Goal: Navigation & Orientation: Find specific page/section

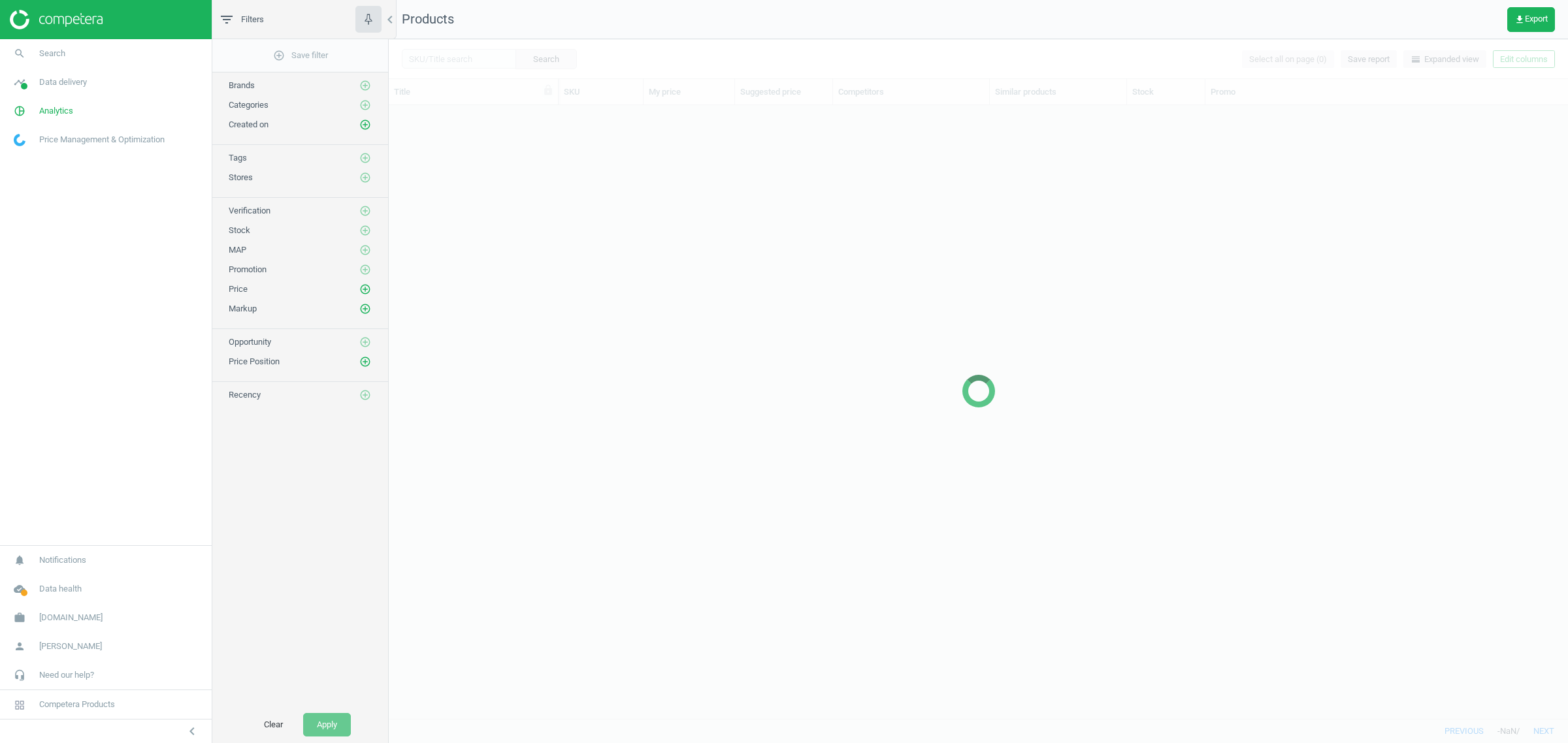
scroll to position [601, 1167]
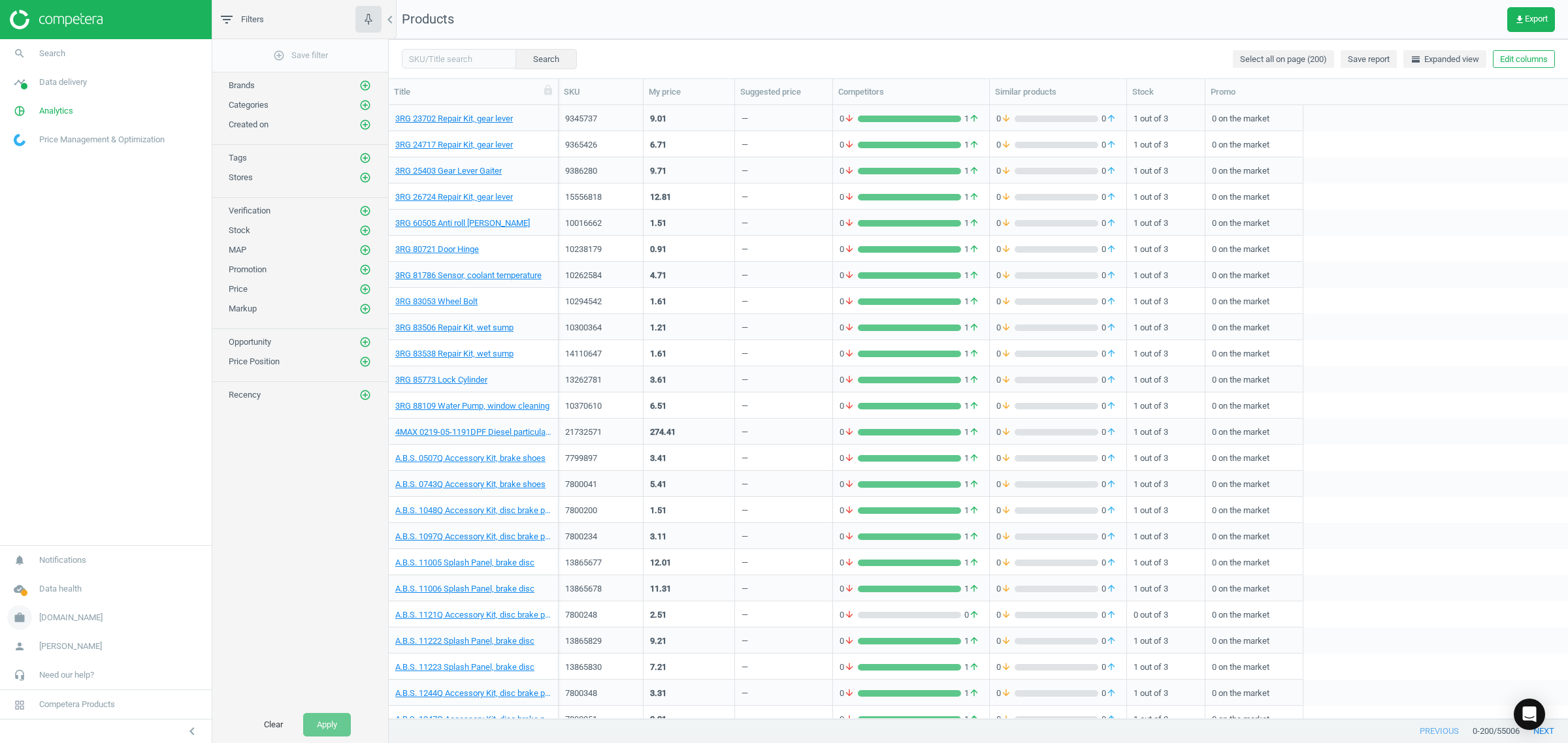
click at [66, 622] on span "[DOMAIN_NAME]" at bounding box center [71, 618] width 63 height 11
click at [51, 576] on span "Switch campaign" at bounding box center [43, 579] width 58 height 10
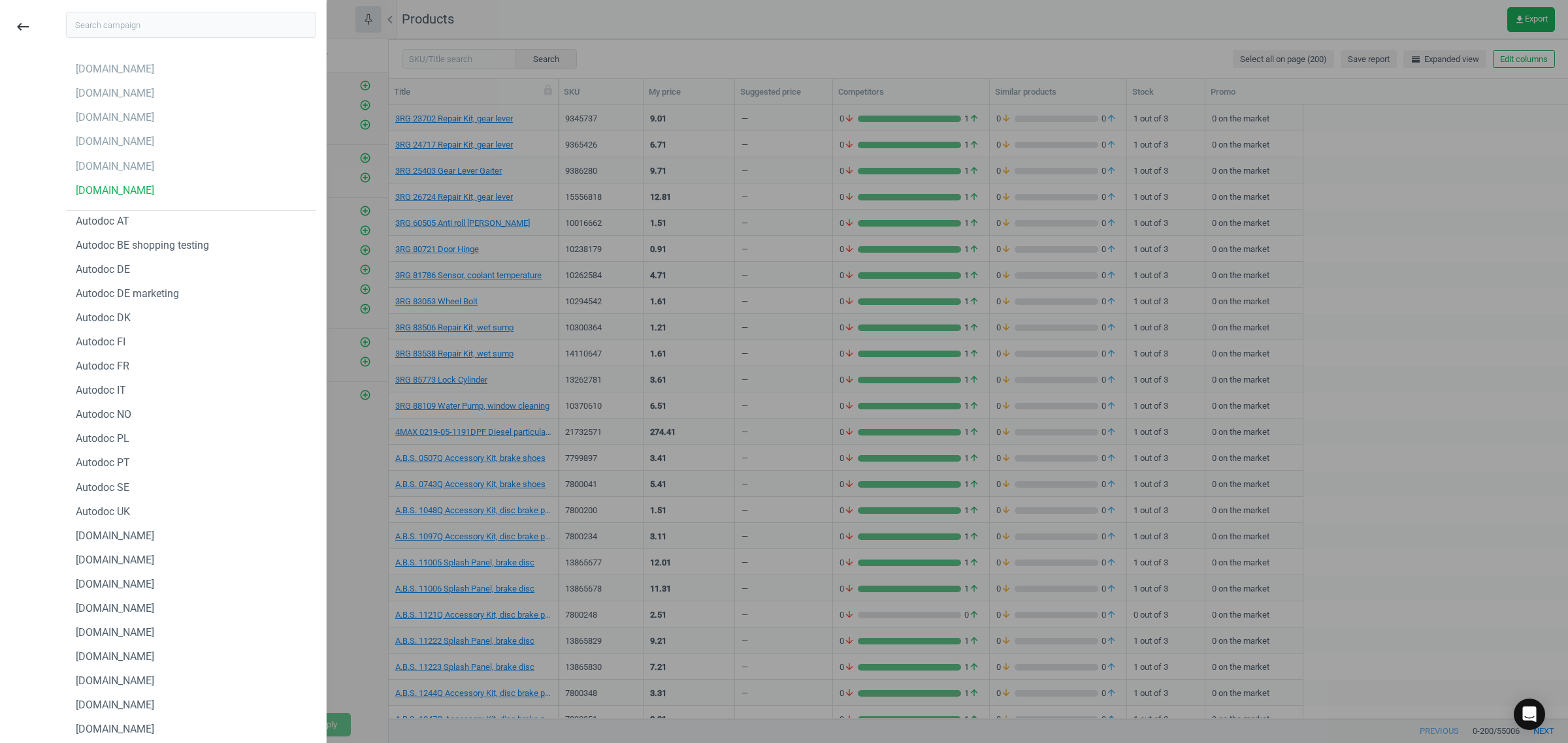
scroll to position [0, 0]
click at [134, 262] on div "[DOMAIN_NAME]" at bounding box center [191, 267] width 251 height 21
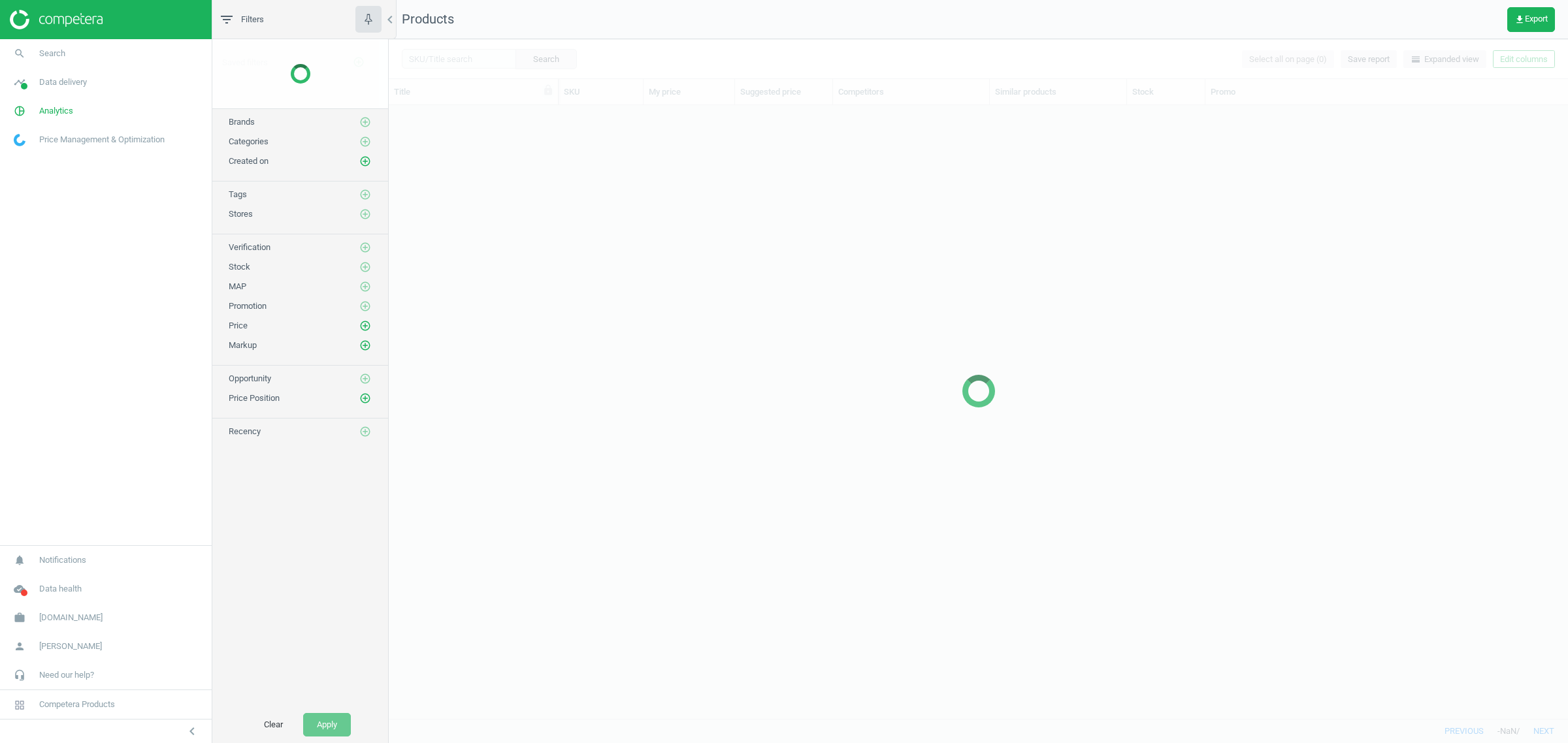
scroll to position [601, 1167]
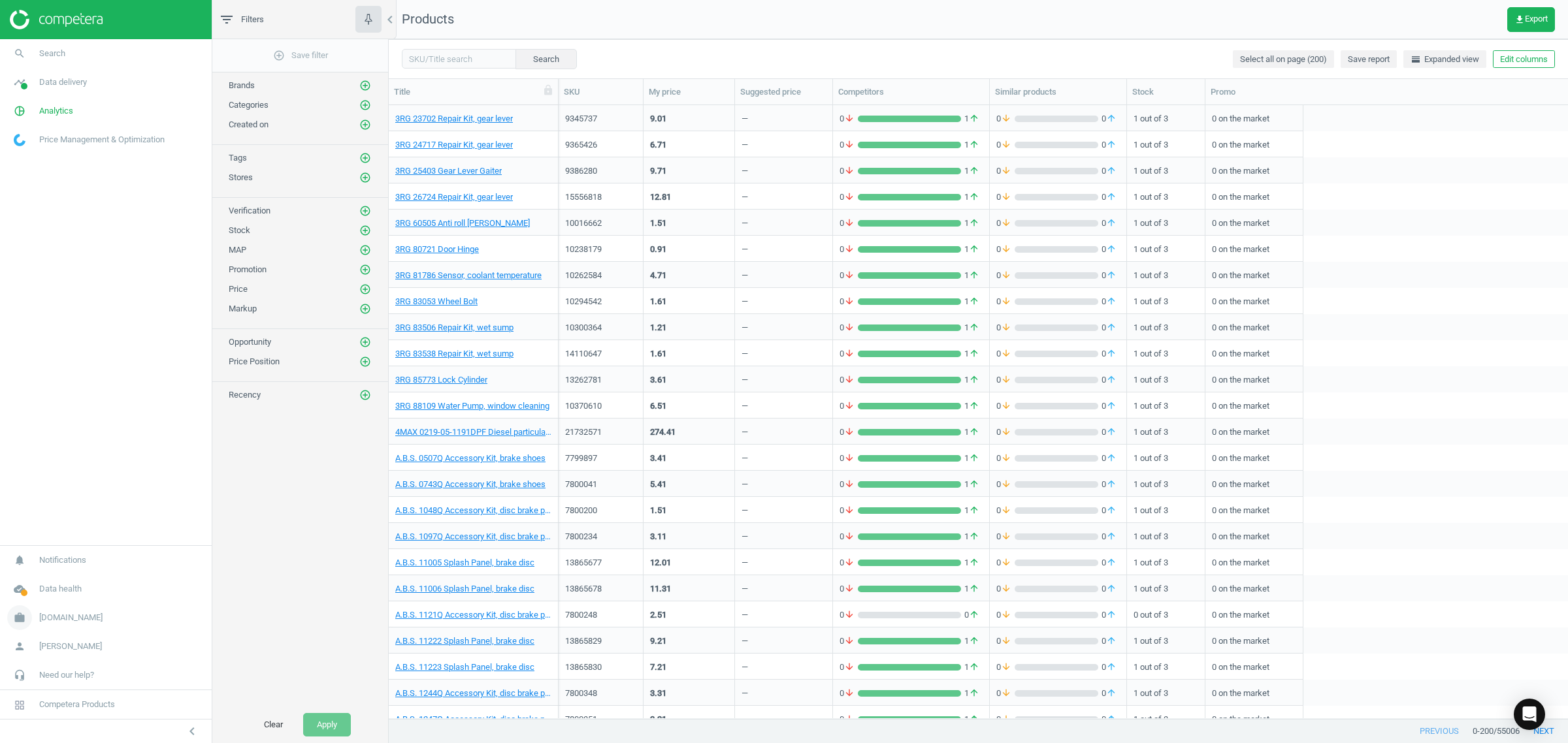
click at [52, 618] on span "[DOMAIN_NAME]" at bounding box center [71, 618] width 63 height 11
drag, startPoint x: 1499, startPoint y: 733, endPoint x: 1507, endPoint y: 733, distance: 8.0
click at [1507, 733] on span "/ 55006" at bounding box center [1507, 732] width 26 height 11
click at [65, 80] on span "Data delivery" at bounding box center [63, 82] width 48 height 11
click at [29, 188] on span "Stores" at bounding box center [25, 189] width 23 height 10
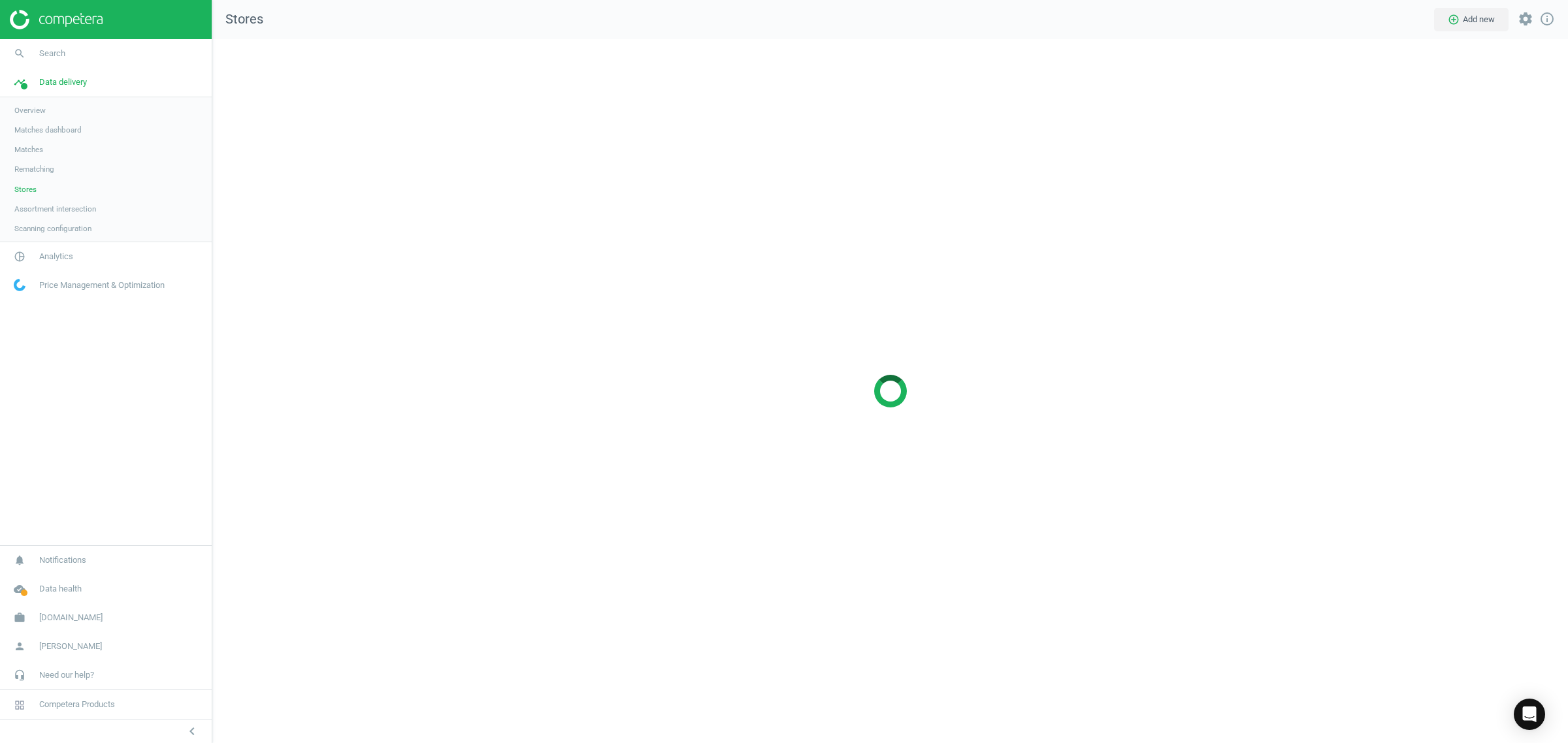
scroll to position [730, 1381]
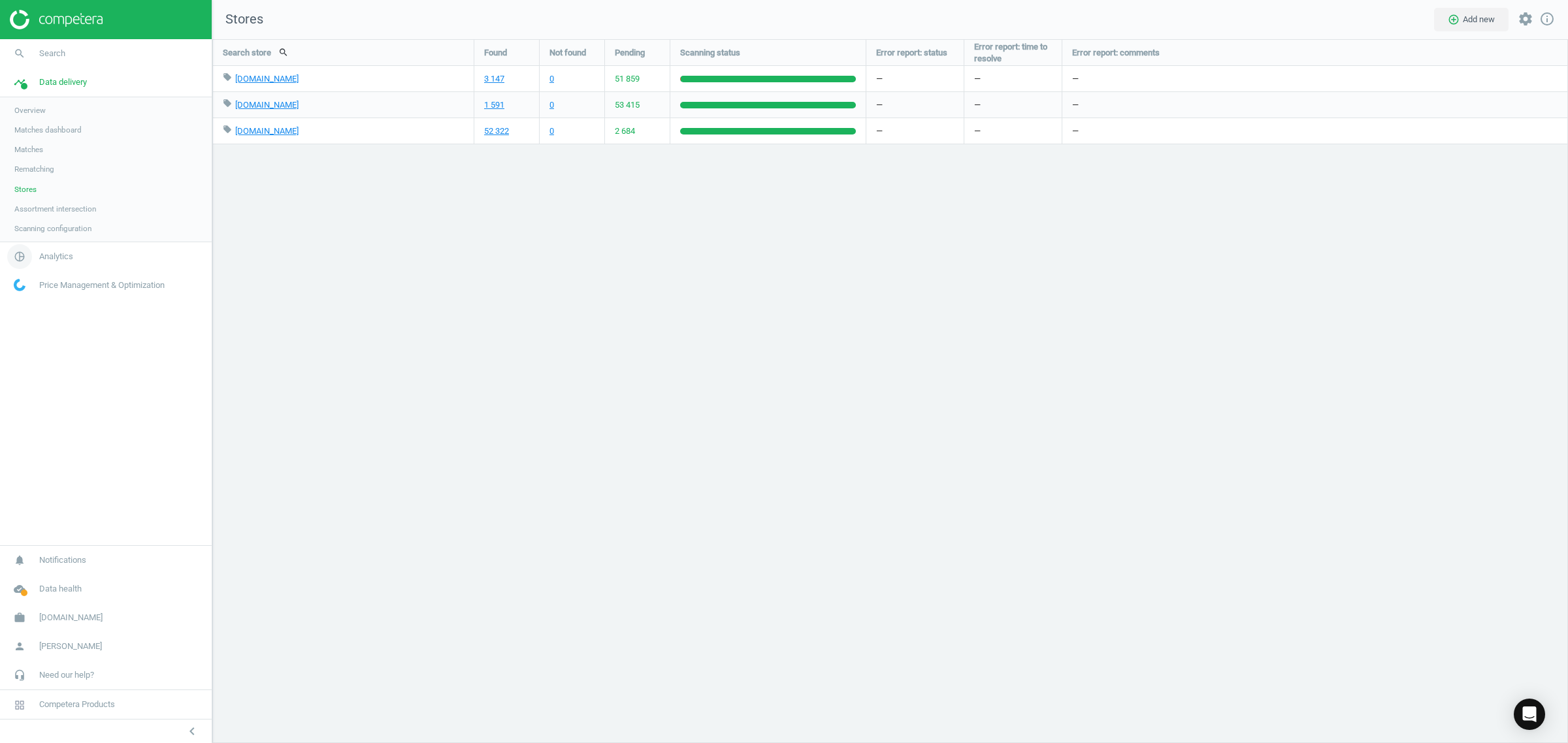
click at [54, 259] on span "Analytics" at bounding box center [57, 256] width 34 height 11
click at [31, 155] on span "Products" at bounding box center [29, 158] width 31 height 10
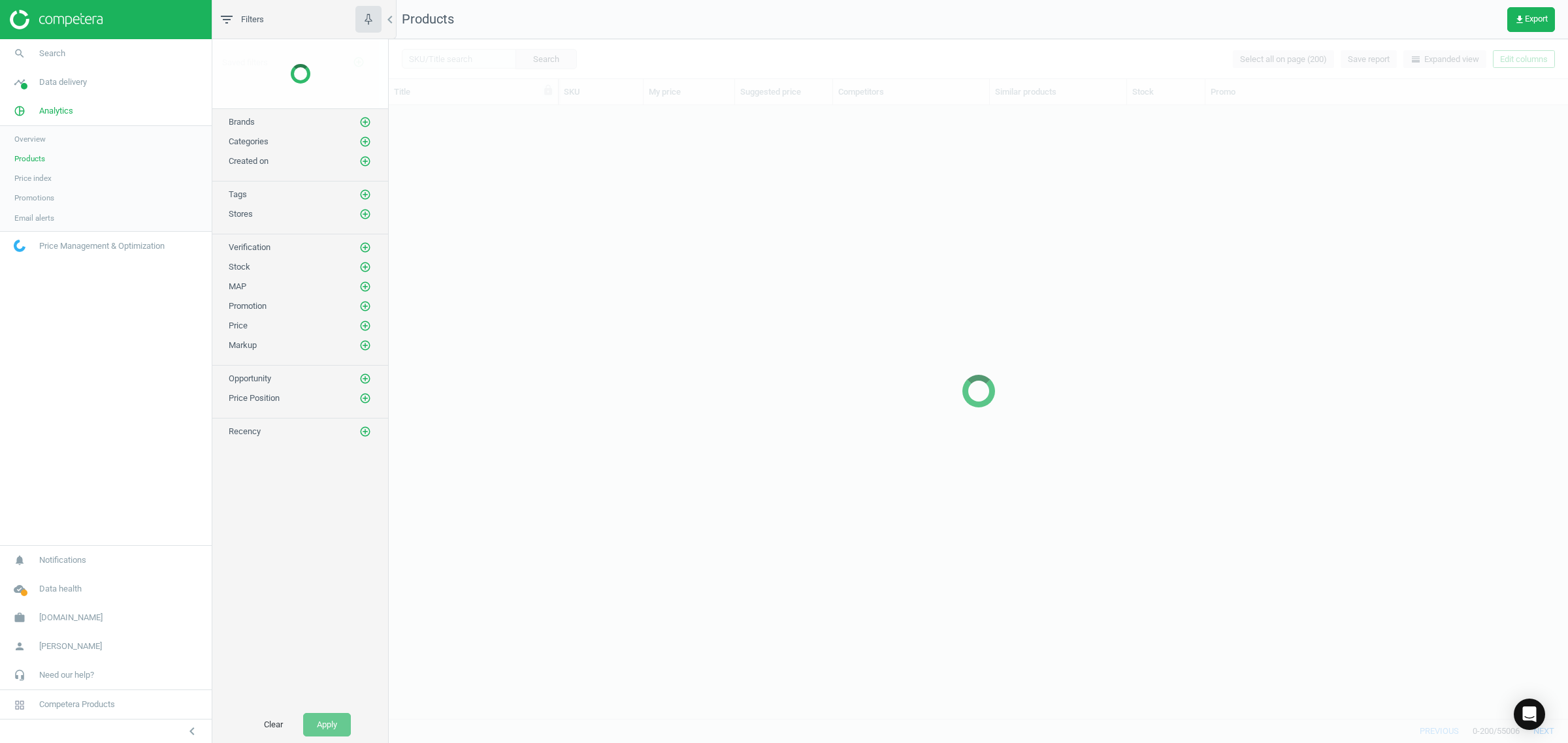
scroll to position [601, 1167]
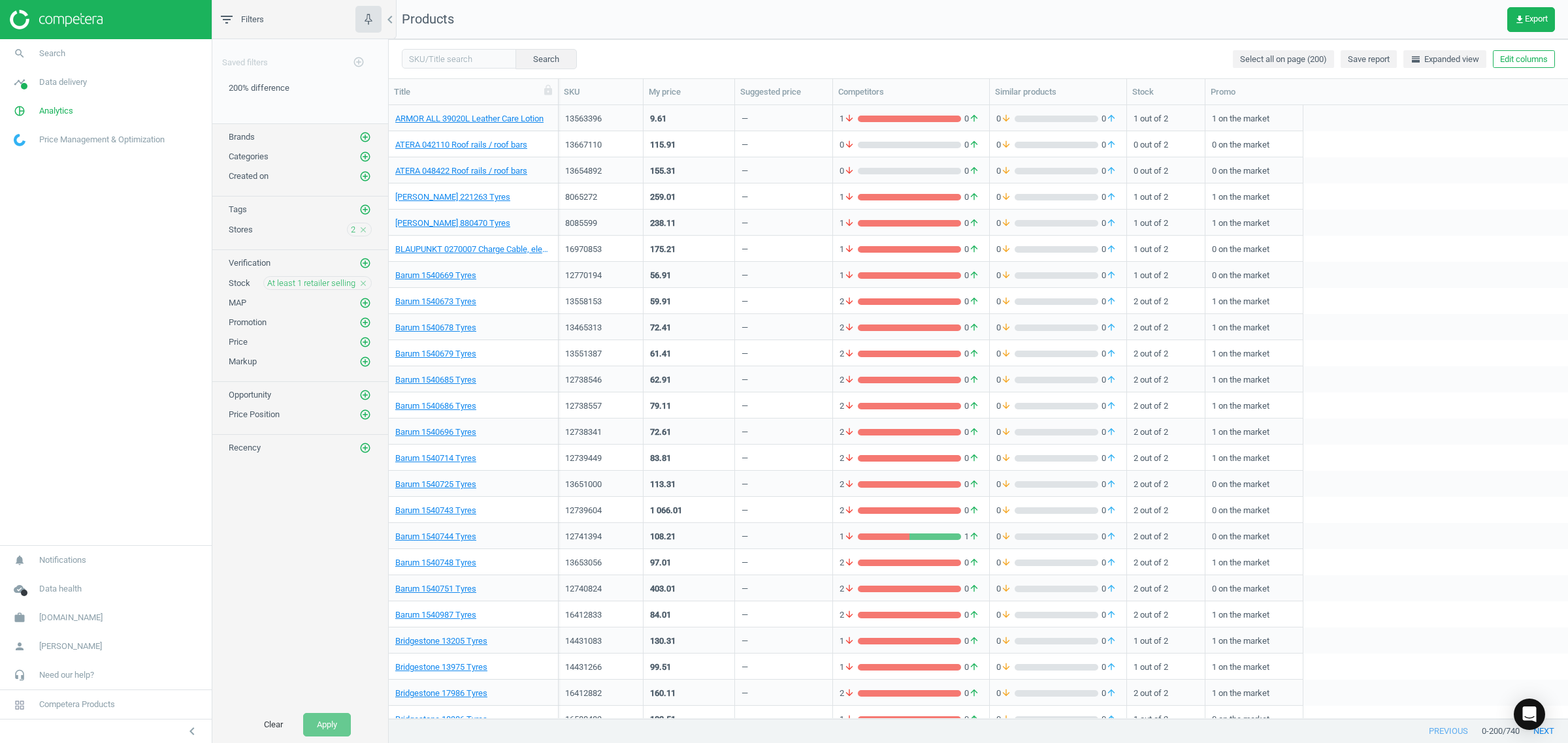
scroll to position [601, 1167]
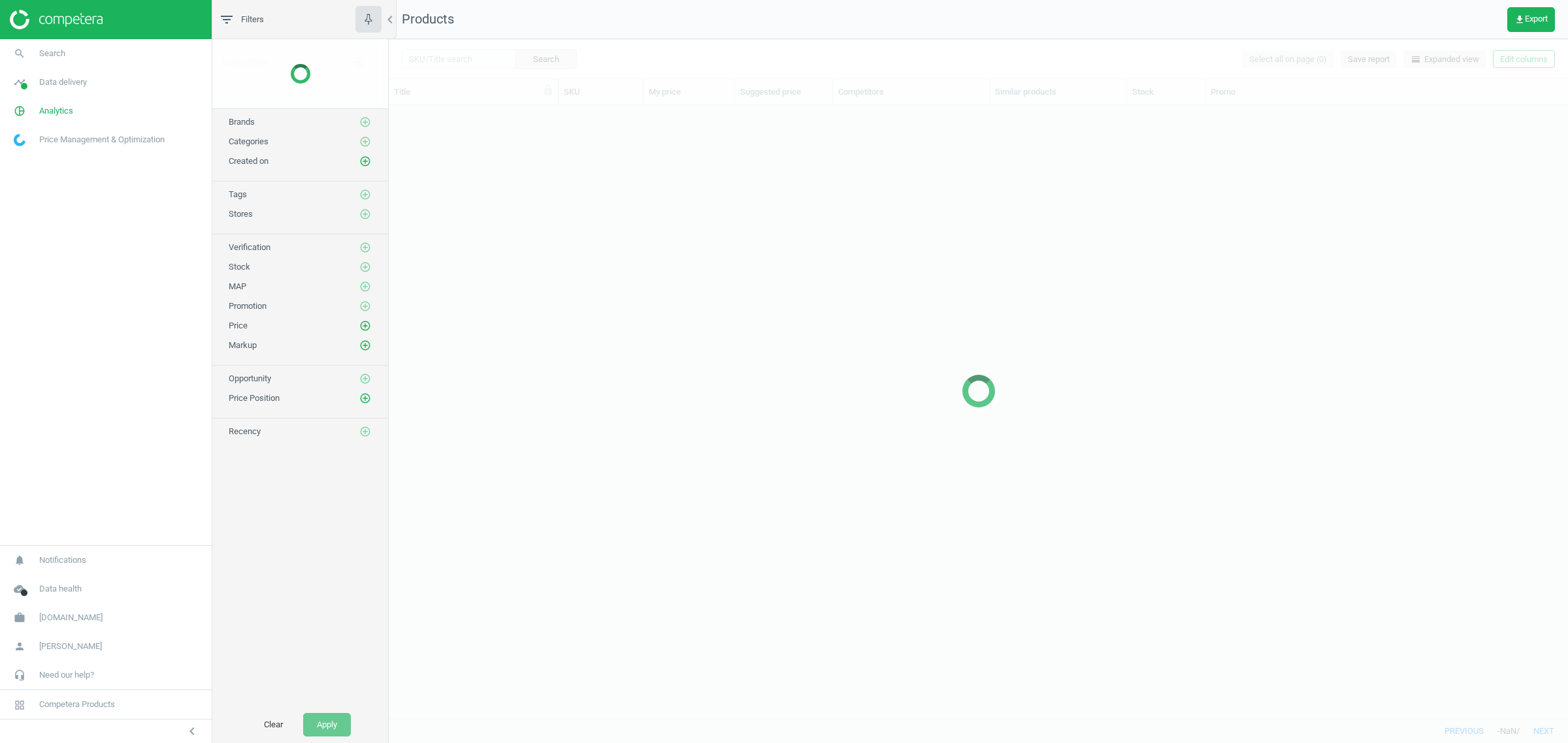
scroll to position [601, 1167]
